Goal: Task Accomplishment & Management: Use online tool/utility

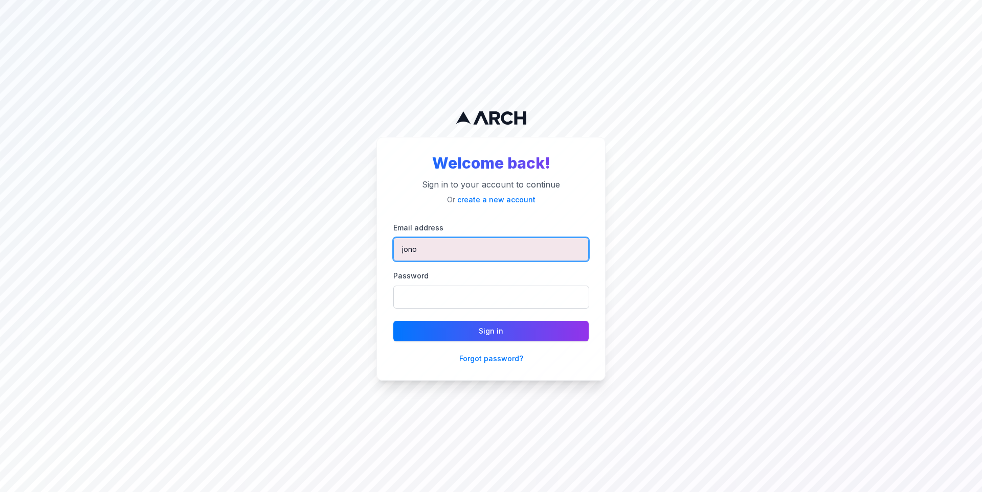
click at [493, 255] on input "jono" at bounding box center [490, 250] width 195 height 24
type input "jimmy@getarch.com"
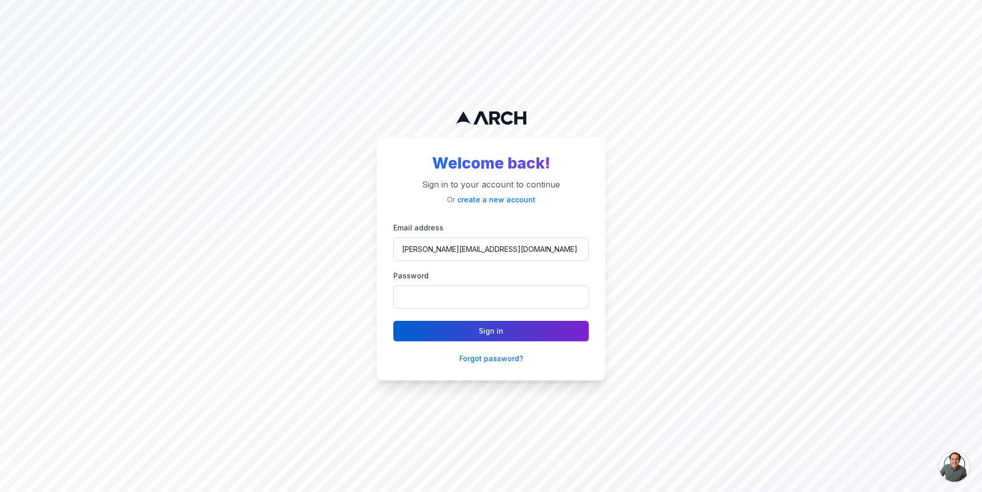
click at [510, 335] on button "Sign in" at bounding box center [490, 331] width 195 height 20
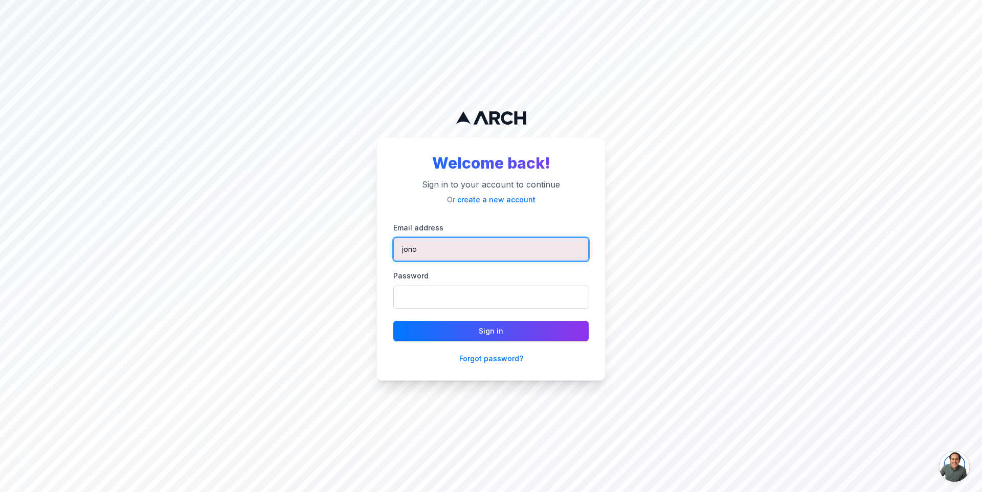
click at [422, 242] on input "jono" at bounding box center [490, 250] width 195 height 24
type input "[PERSON_NAME][EMAIL_ADDRESS][DOMAIN_NAME]"
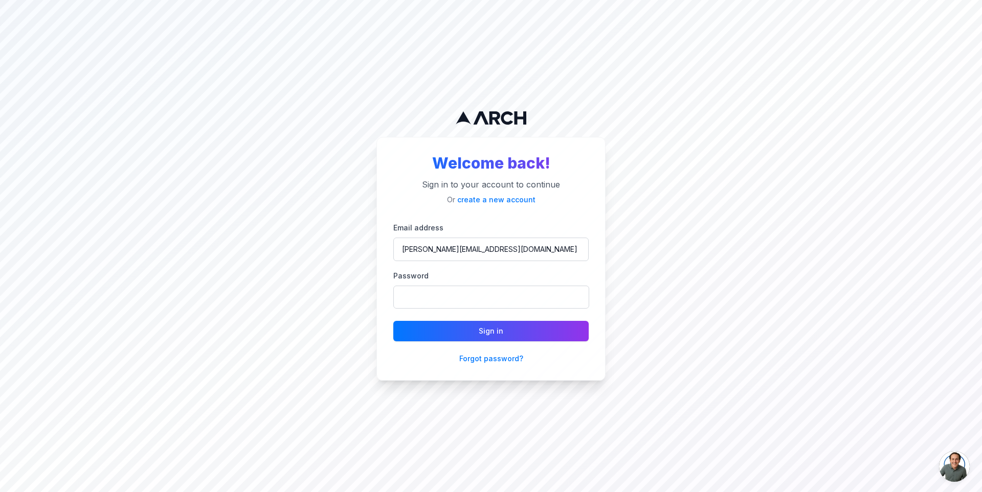
click at [489, 320] on form "Email address jimmy@getarch.com Password Sign in Forgot password?" at bounding box center [490, 292] width 195 height 143
click at [480, 328] on button "Sign in" at bounding box center [490, 331] width 195 height 20
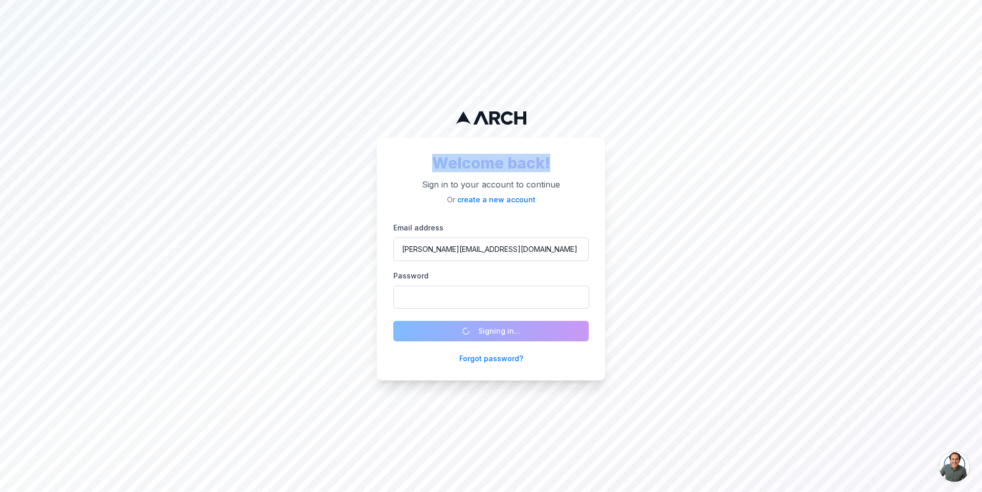
drag, startPoint x: 441, startPoint y: 165, endPoint x: 585, endPoint y: 157, distance: 144.9
click at [585, 157] on h2 "Welcome back!" at bounding box center [490, 163] width 195 height 18
drag, startPoint x: 503, startPoint y: 169, endPoint x: 418, endPoint y: 164, distance: 85.1
click at [417, 164] on h2 "Welcome back!" at bounding box center [490, 163] width 195 height 18
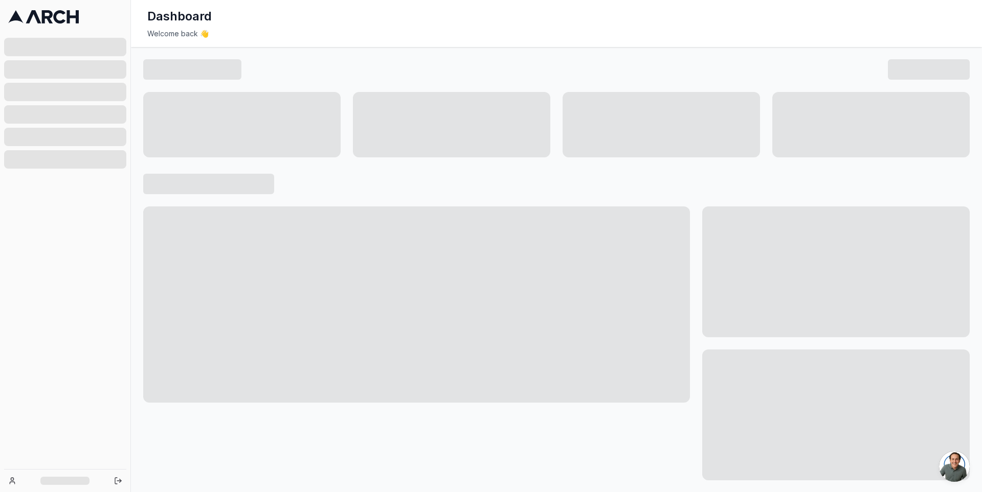
drag, startPoint x: 420, startPoint y: 164, endPoint x: 492, endPoint y: 175, distance: 73.5
click at [391, 63] on div at bounding box center [556, 69] width 826 height 20
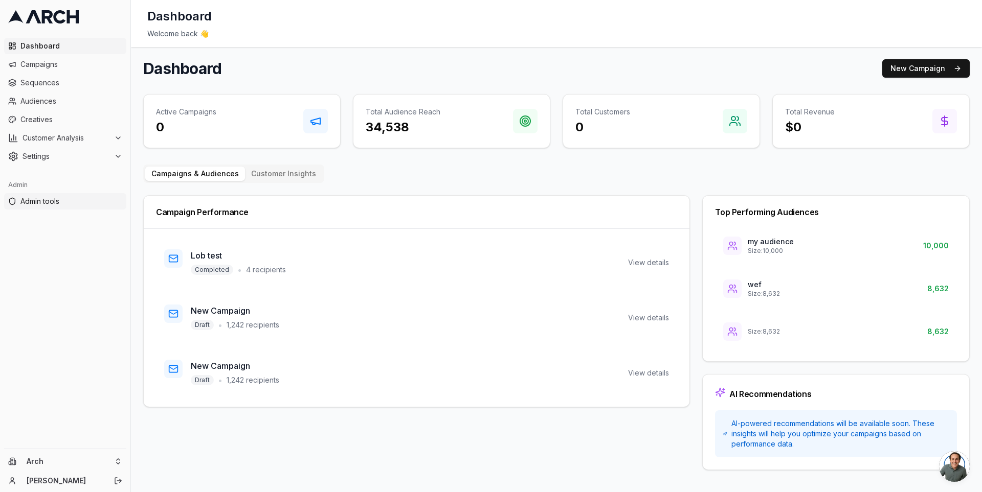
click at [90, 202] on span "Admin tools" at bounding box center [71, 201] width 102 height 10
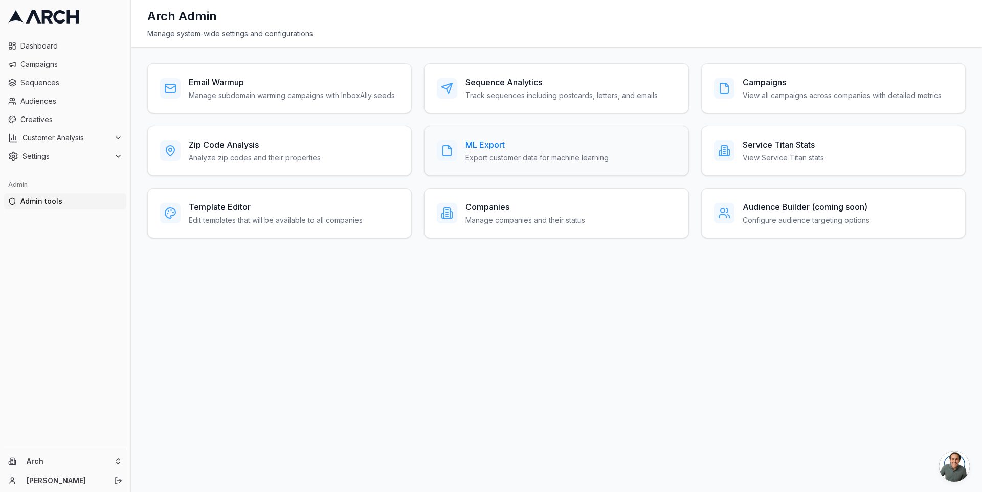
click at [488, 159] on p "Export customer data for machine learning" at bounding box center [536, 158] width 143 height 10
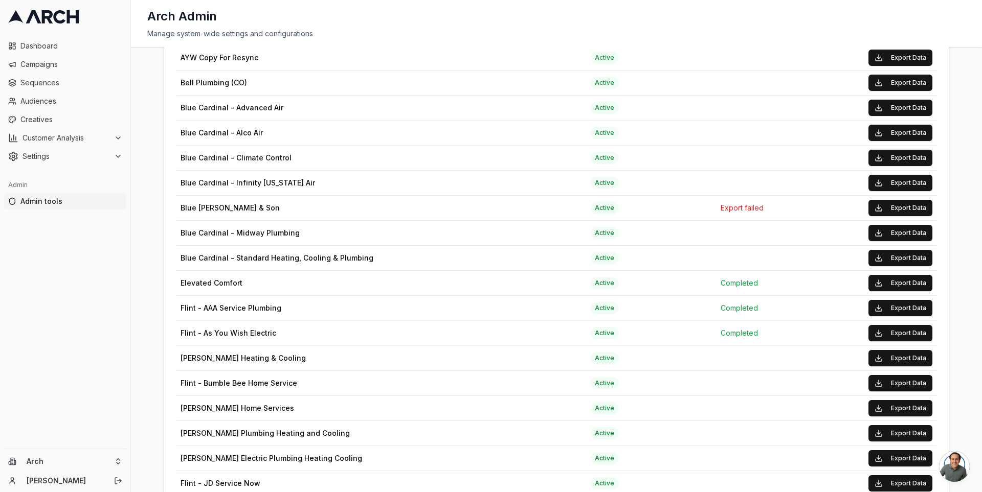
scroll to position [298, 0]
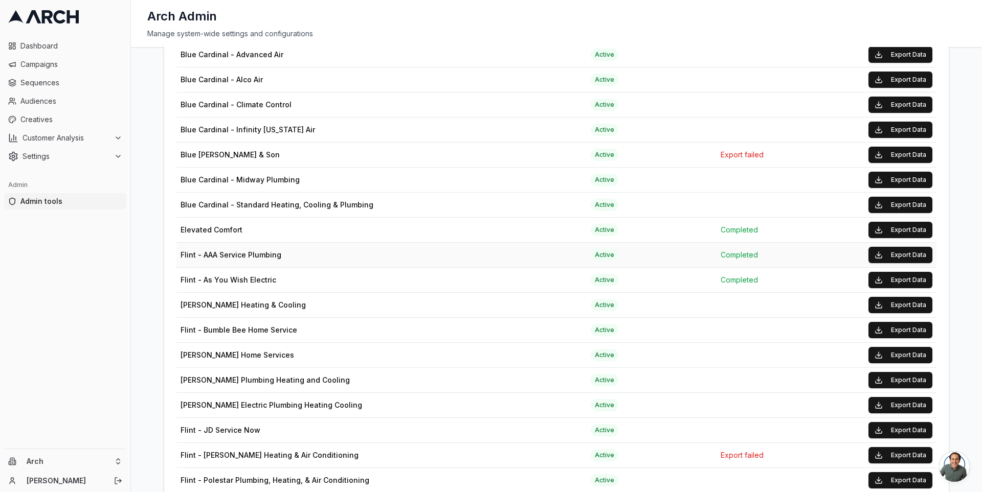
click at [816, 247] on td "Export Data" at bounding box center [871, 254] width 129 height 25
click at [890, 247] on button "Export Data" at bounding box center [900, 255] width 64 height 16
